Goal: Transaction & Acquisition: Book appointment/travel/reservation

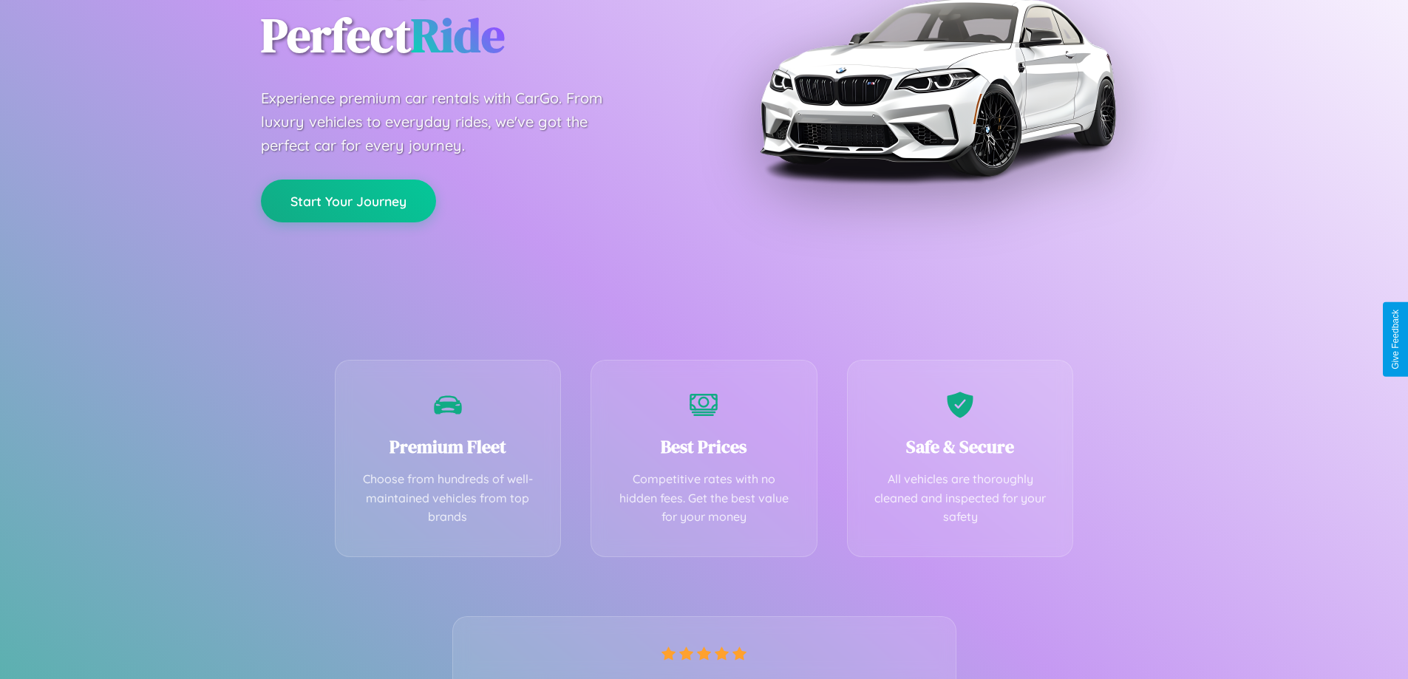
scroll to position [291, 0]
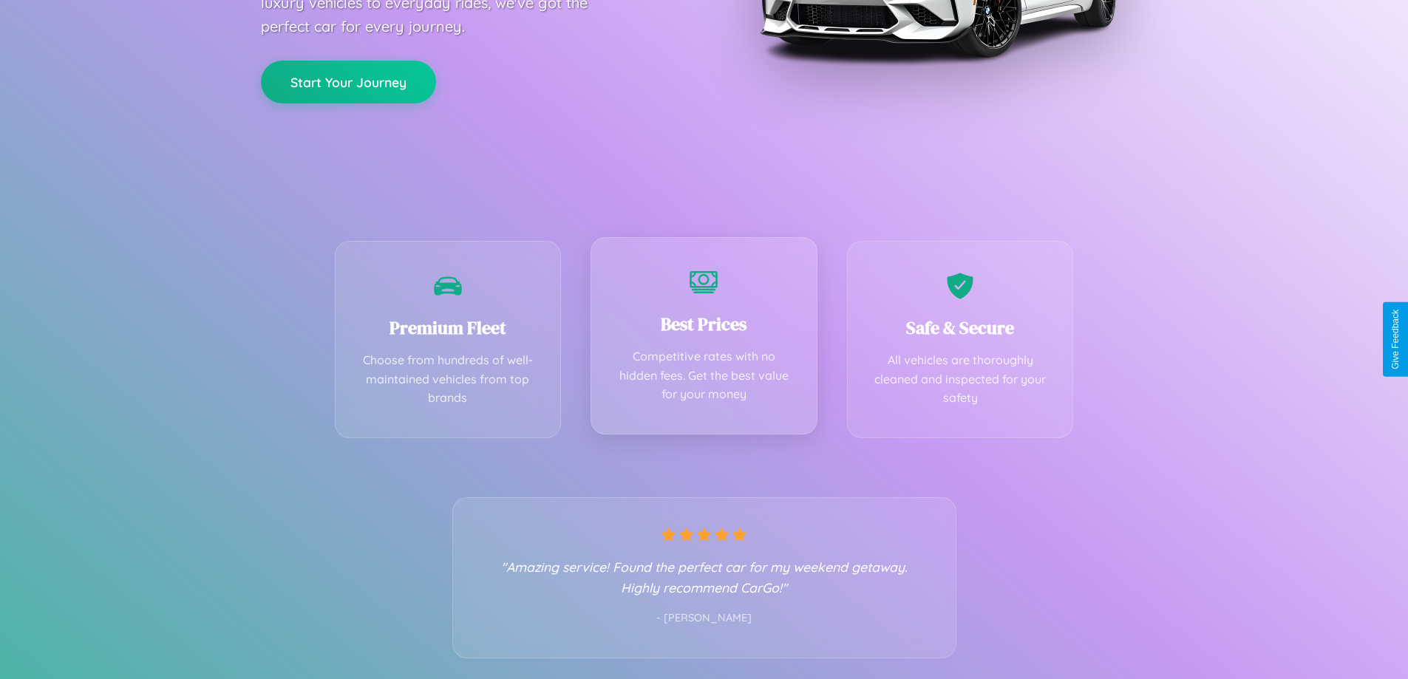
click at [704, 339] on div "Best Prices Competitive rates with no hidden fees. Get the best value for your …" at bounding box center [704, 335] width 227 height 197
click at [348, 81] on button "Start Your Journey" at bounding box center [348, 80] width 175 height 43
click at [348, 80] on button "Start Your Journey" at bounding box center [348, 80] width 175 height 43
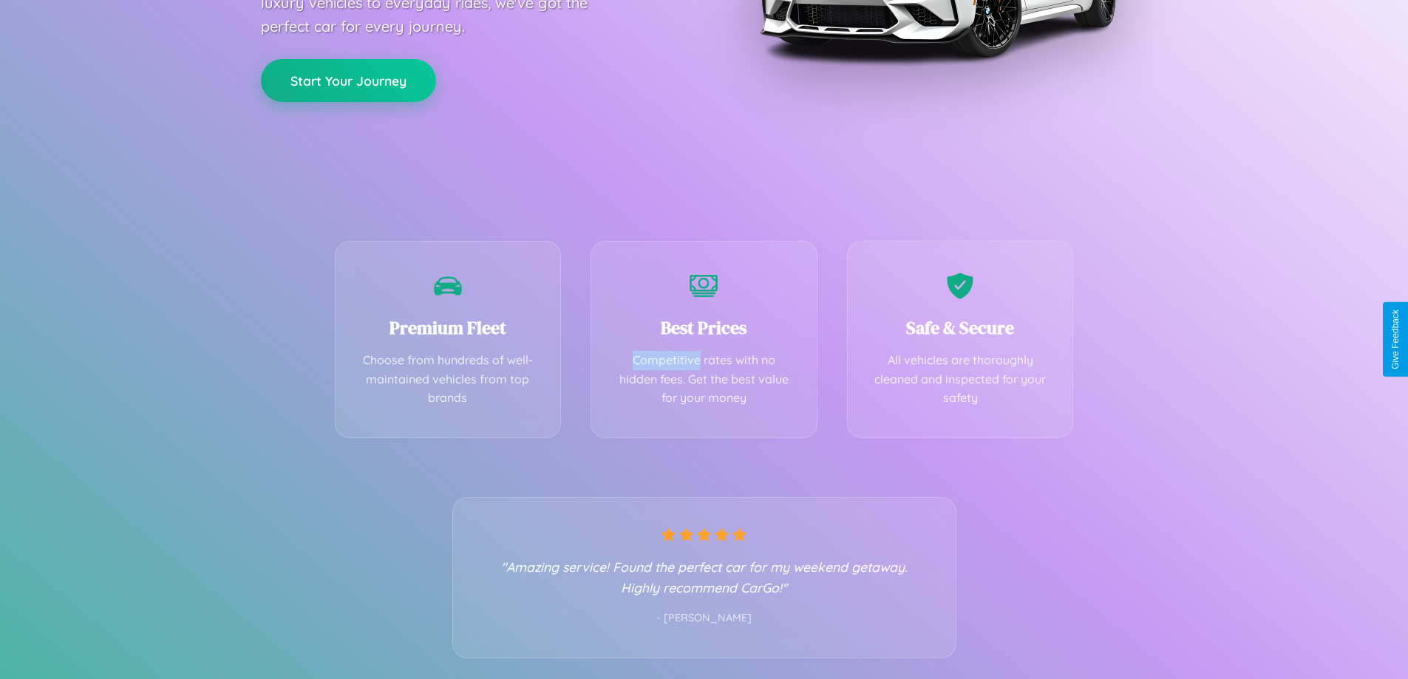
click at [348, 80] on button "Start Your Journey" at bounding box center [348, 80] width 175 height 43
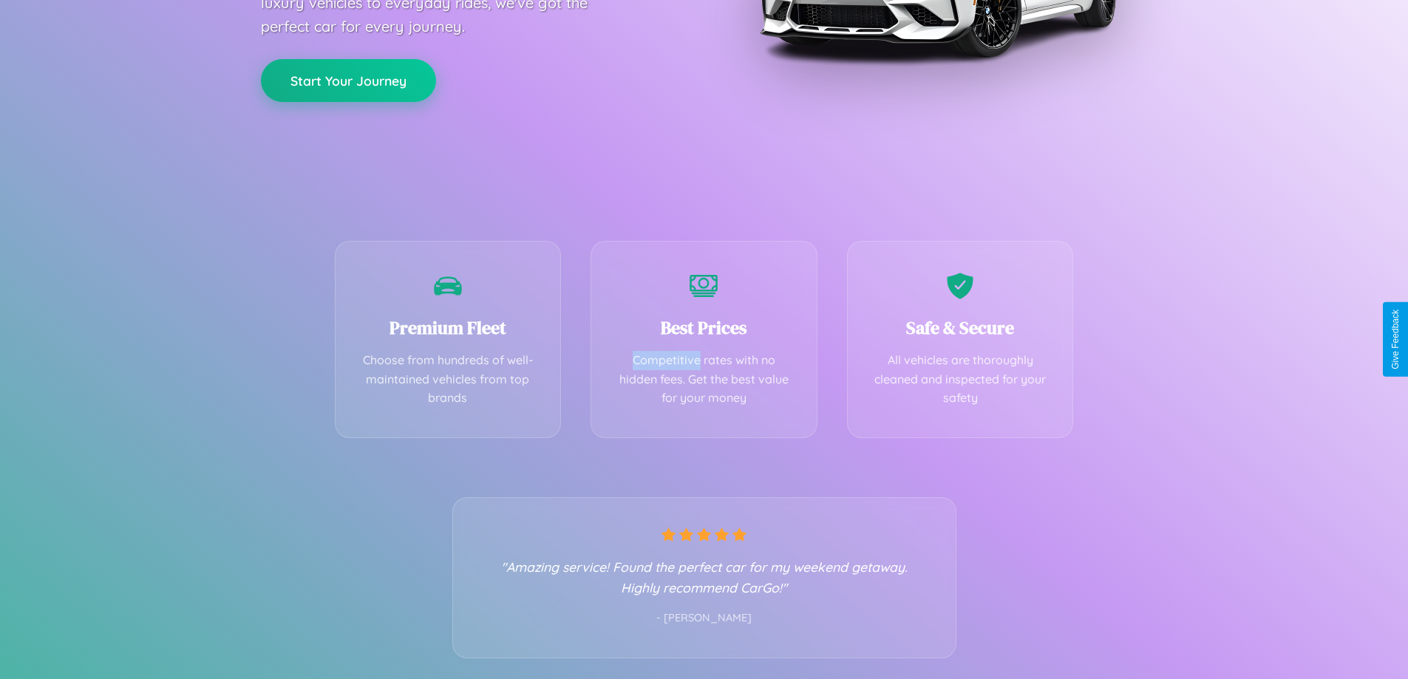
click at [348, 80] on button "Start Your Journey" at bounding box center [348, 80] width 175 height 43
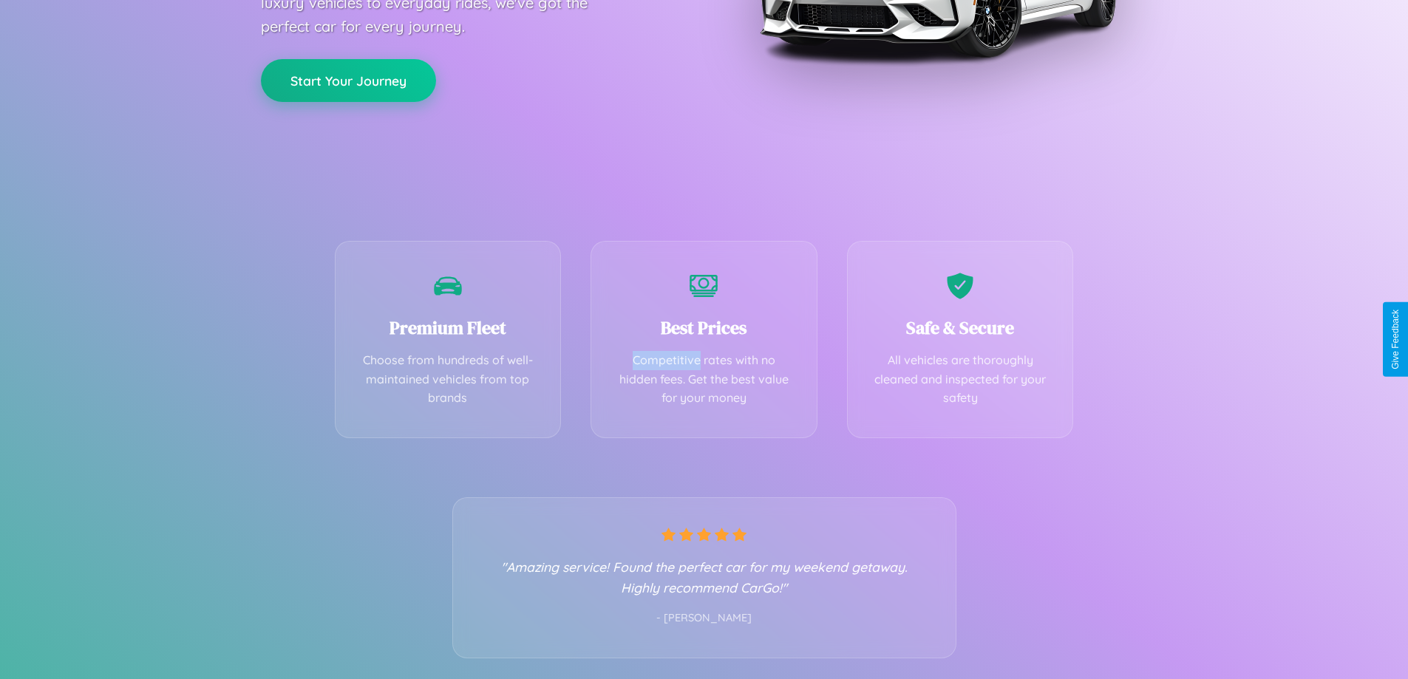
click at [348, 80] on button "Start Your Journey" at bounding box center [348, 80] width 175 height 43
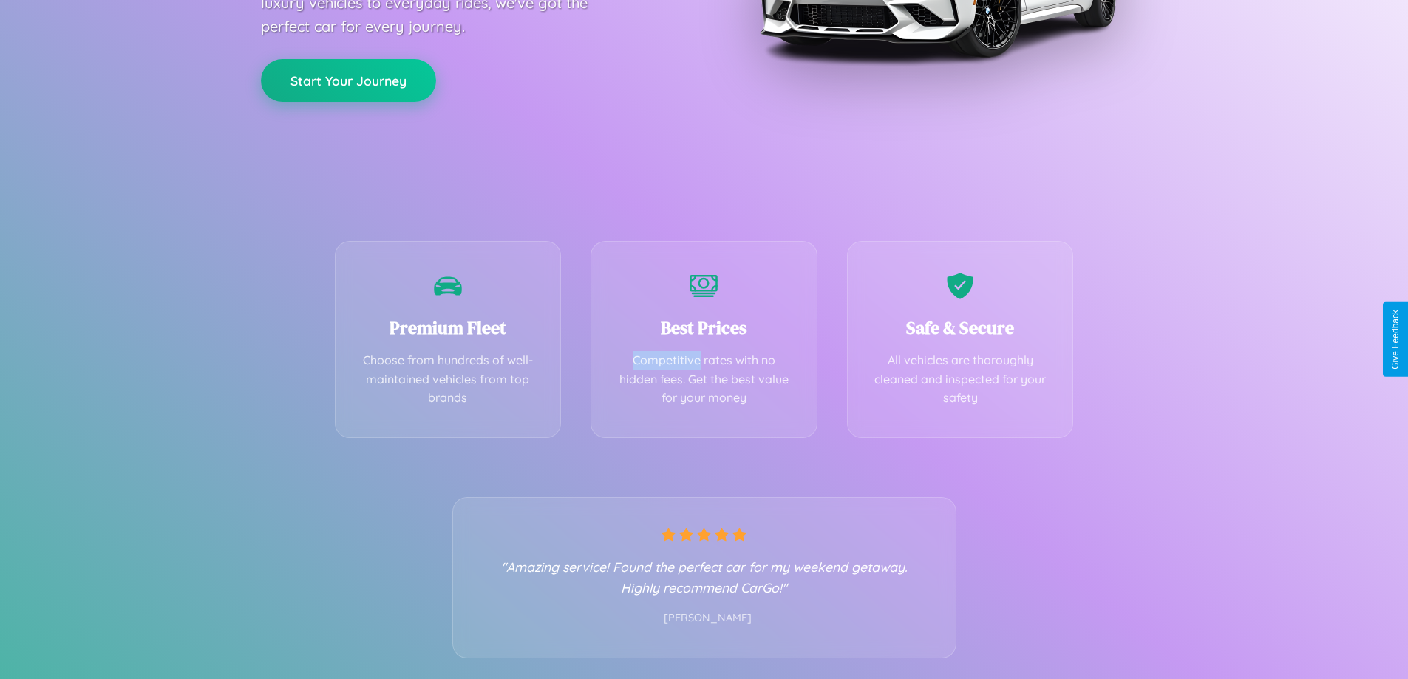
click at [348, 80] on button "Start Your Journey" at bounding box center [348, 80] width 175 height 43
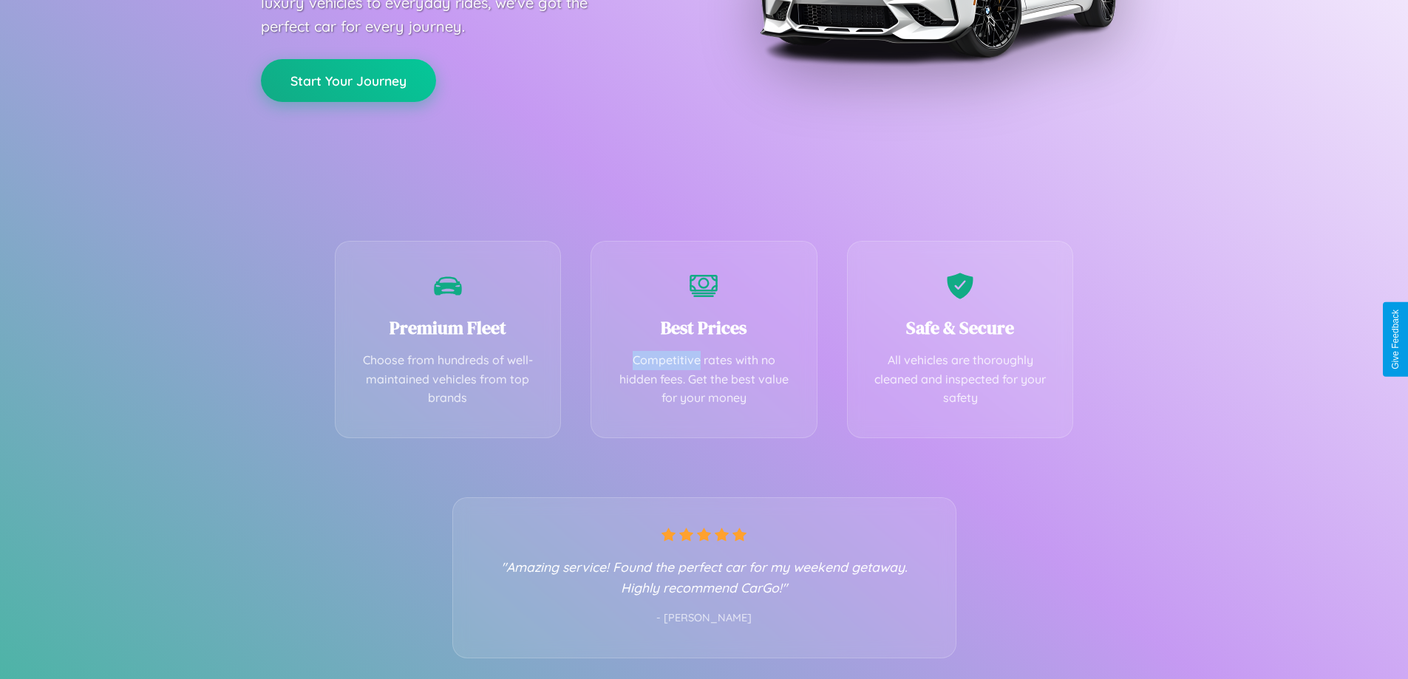
click at [348, 80] on button "Start Your Journey" at bounding box center [348, 80] width 175 height 43
